Goal: Book appointment/travel/reservation

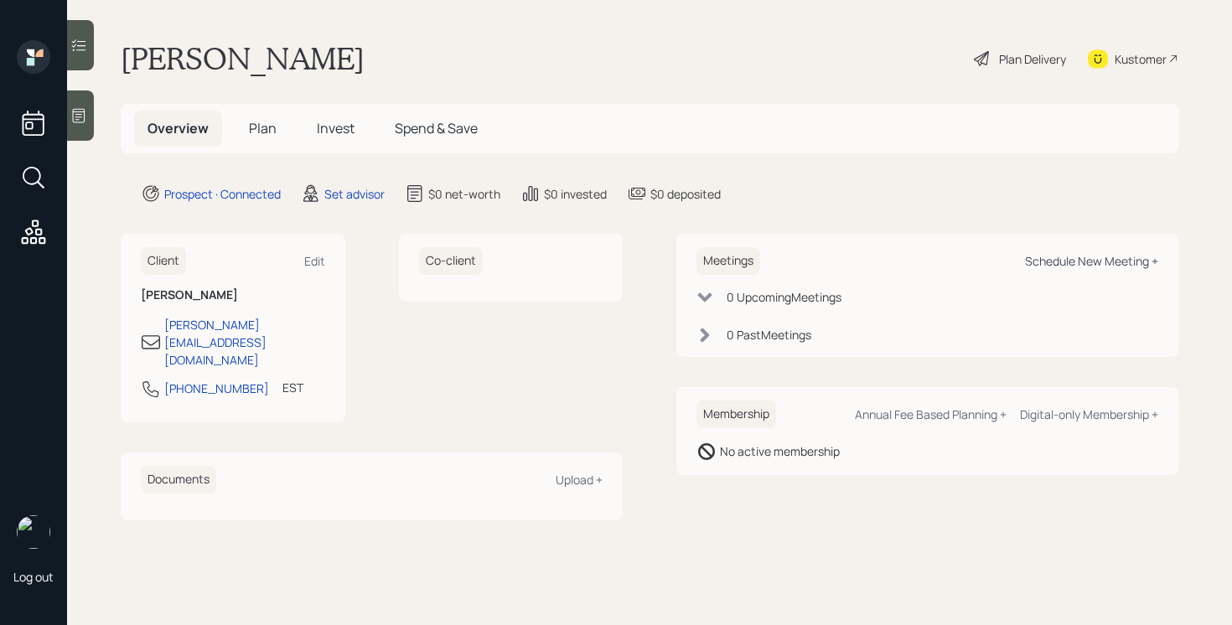
click at [1066, 268] on div "Schedule New Meeting +" at bounding box center [1091, 261] width 133 height 16
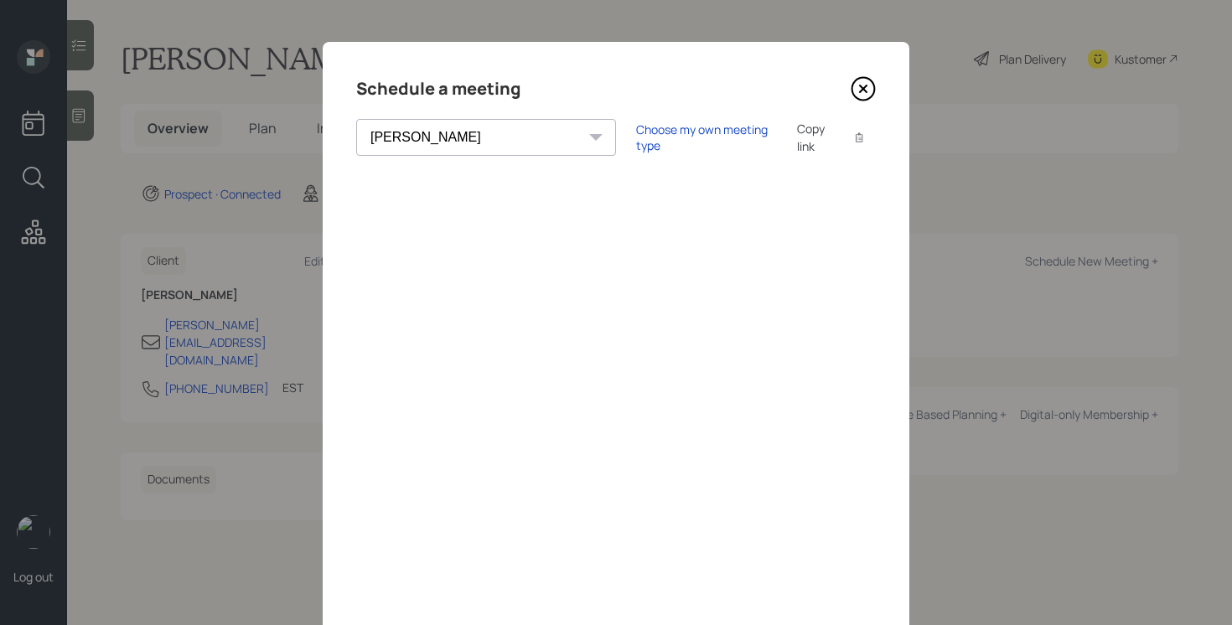
click at [439, 124] on select "Theresa Spinello Matthew Burke Xavier Ross Eitan Bar-David Ian Yamey Trevor Nel…" at bounding box center [486, 137] width 260 height 37
select select "205a2f49-d305-4782-8e90-e36bafbe5565"
click at [356, 119] on select "Theresa Spinello Matthew Burke Xavier Ross Eitan Bar-David Ian Yamey Trevor Nel…" at bounding box center [486, 137] width 260 height 37
click at [636, 133] on div "Choose my own meeting type" at bounding box center [706, 138] width 141 height 32
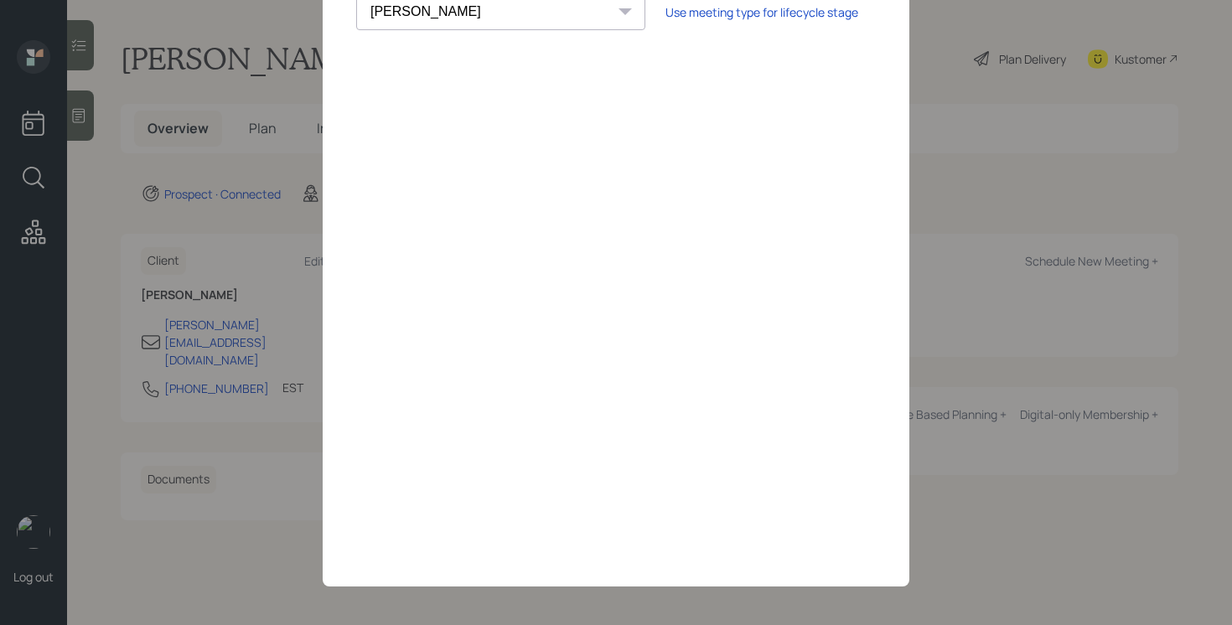
scroll to position [129, 0]
